Goal: Information Seeking & Learning: Learn about a topic

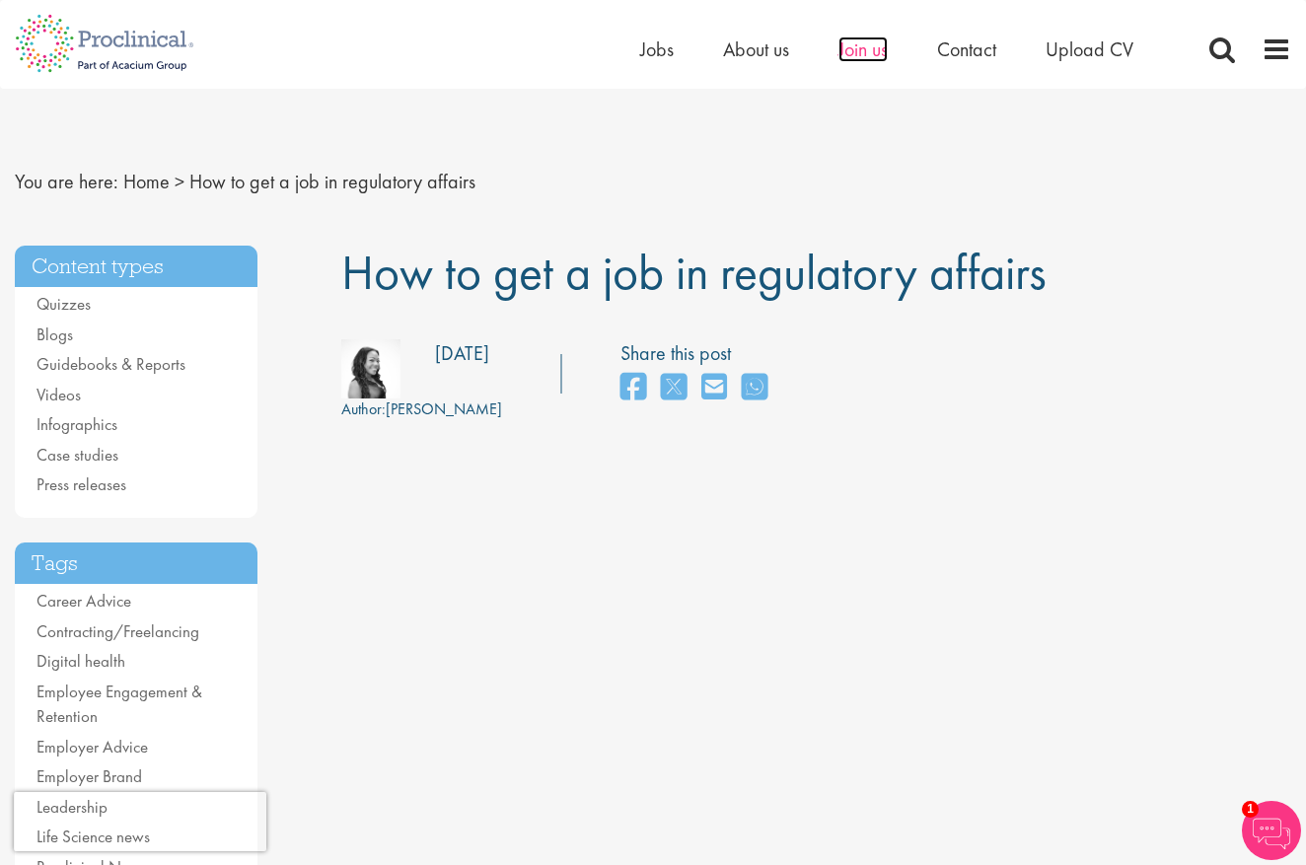
click at [869, 56] on span "Join us" at bounding box center [863, 50] width 49 height 26
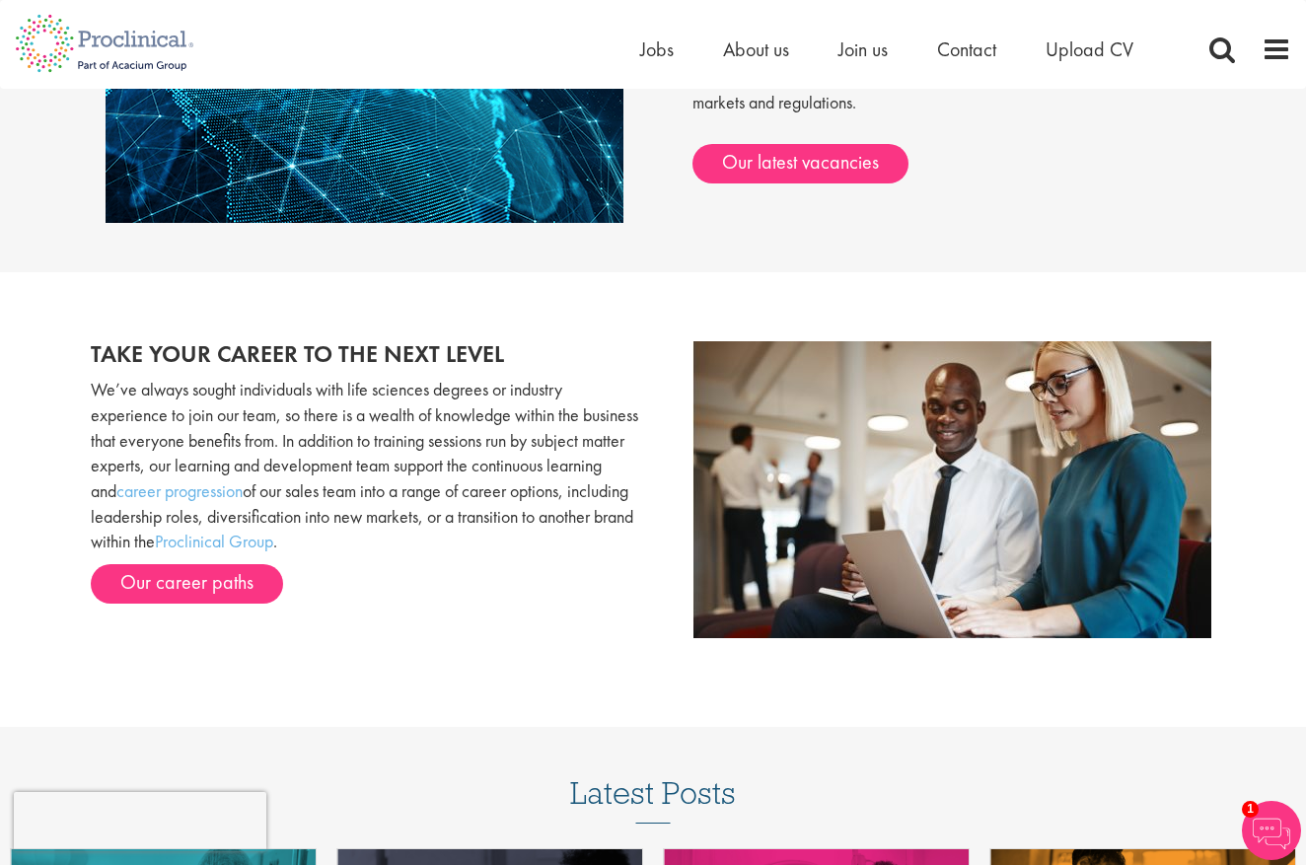
scroll to position [1799, 0]
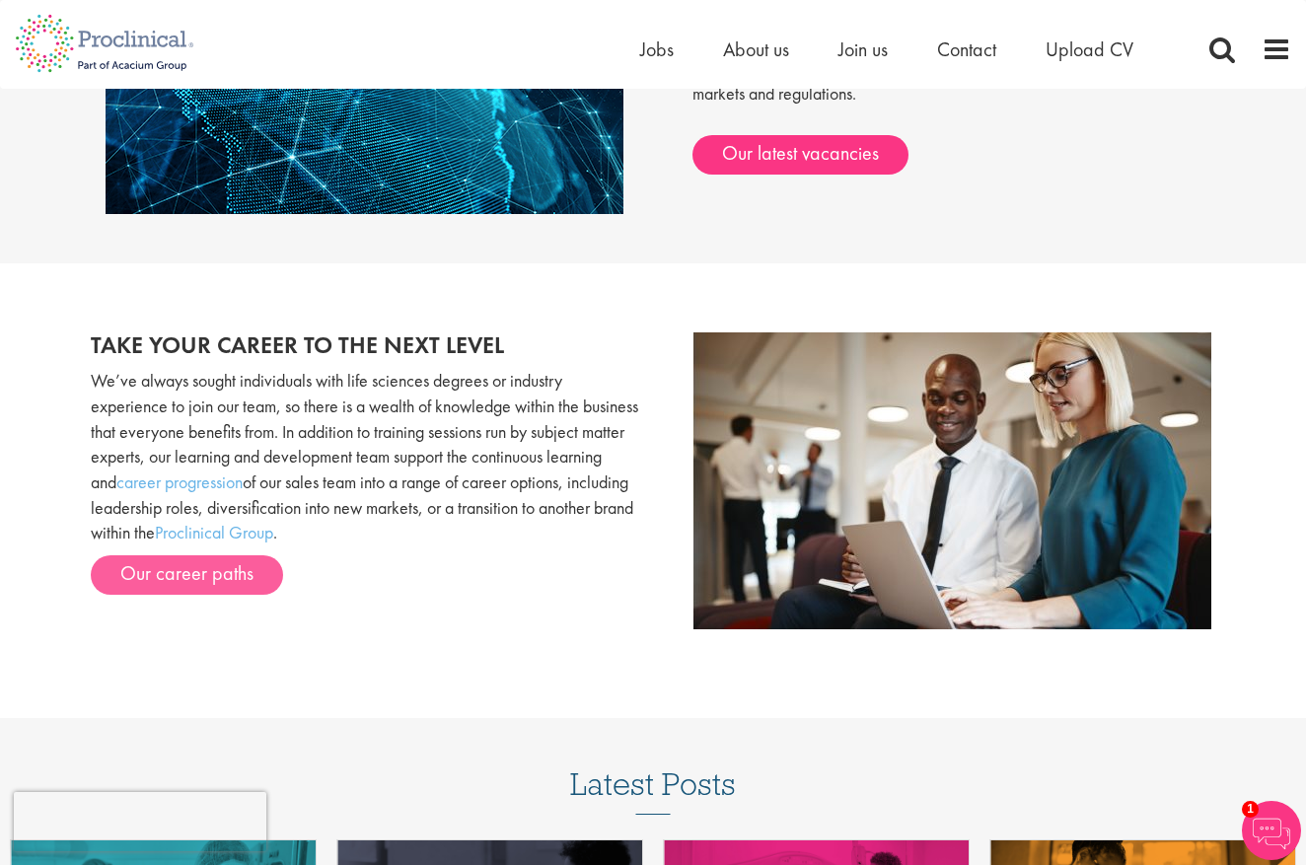
click at [178, 555] on link "Our career paths" at bounding box center [187, 574] width 192 height 39
